Goal: Check status: Check status

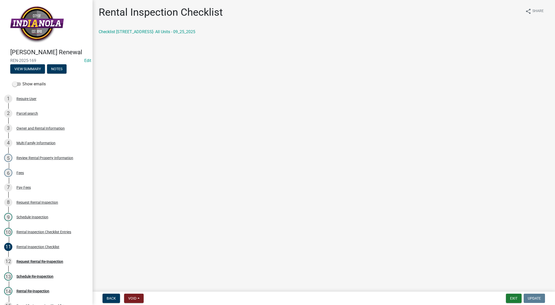
click at [160, 31] on link "Checklist [STREET_ADDRESS]- All Units - 09_25_2025" at bounding box center [147, 31] width 97 height 5
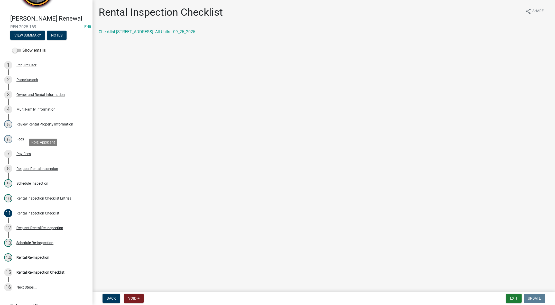
scroll to position [78, 0]
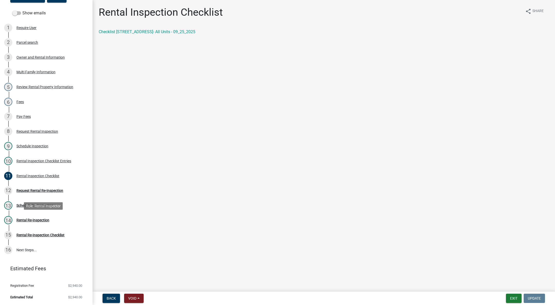
click at [37, 220] on div "Rental Re-Inspection" at bounding box center [32, 220] width 33 height 4
click at [35, 228] on link "15 Rental Re-Inspection Checklist" at bounding box center [46, 234] width 92 height 15
click at [23, 235] on div "Rental Re-Inspection Checklist" at bounding box center [40, 235] width 48 height 4
click at [150, 33] on link "Checklist [STREET_ADDRESS]- All Units - 09_25_2025" at bounding box center [147, 31] width 97 height 5
click at [37, 238] on div "15 Rental Re-Inspection Checklist" at bounding box center [44, 235] width 80 height 8
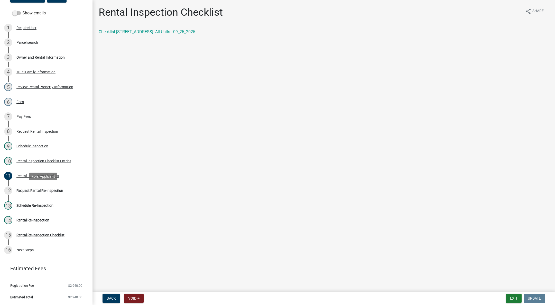
click at [37, 191] on div "Request Rental Re-Inspection" at bounding box center [39, 191] width 47 height 4
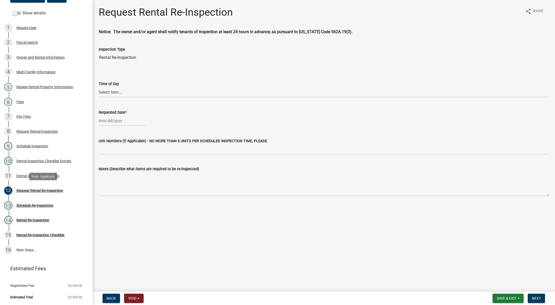
click at [36, 191] on div "Request Rental Re-Inspection" at bounding box center [39, 191] width 47 height 4
click at [35, 207] on div "Schedule Re-Inspection" at bounding box center [34, 205] width 37 height 4
click at [48, 171] on link "11 Rental Inspection Checklist" at bounding box center [46, 175] width 92 height 15
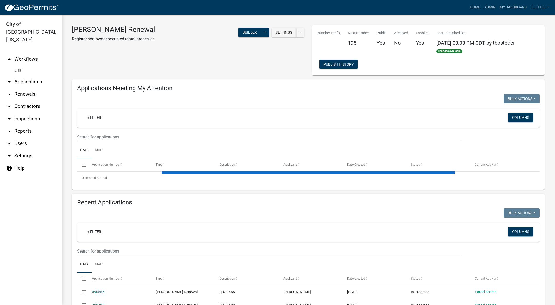
select select "3: 100"
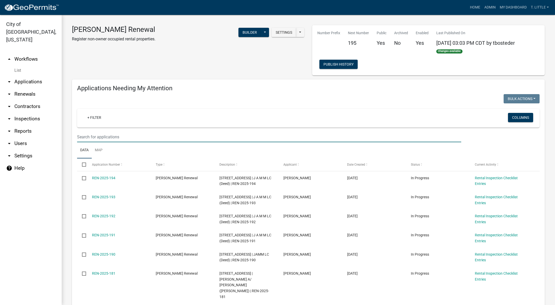
click at [150, 133] on input "text" at bounding box center [269, 137] width 384 height 11
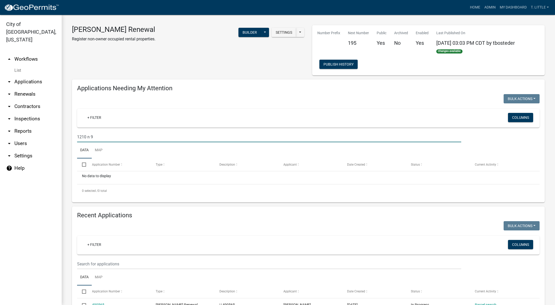
type input "1210 n 9"
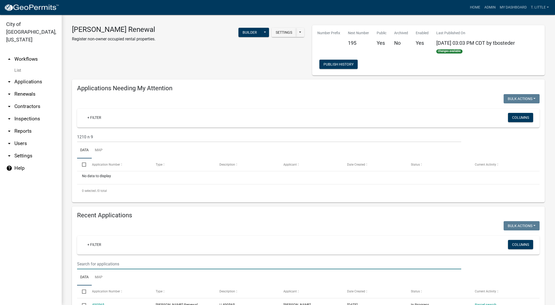
click at [130, 263] on input "text" at bounding box center [269, 263] width 384 height 11
type input "1210 n 9"
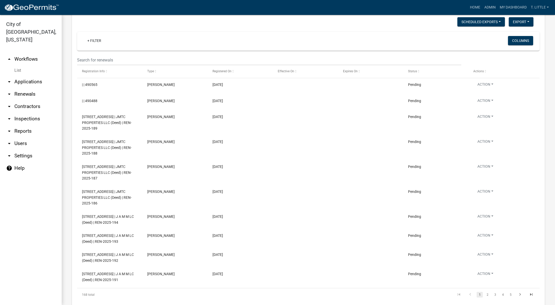
scroll to position [385, 0]
